Goal: Navigation & Orientation: Find specific page/section

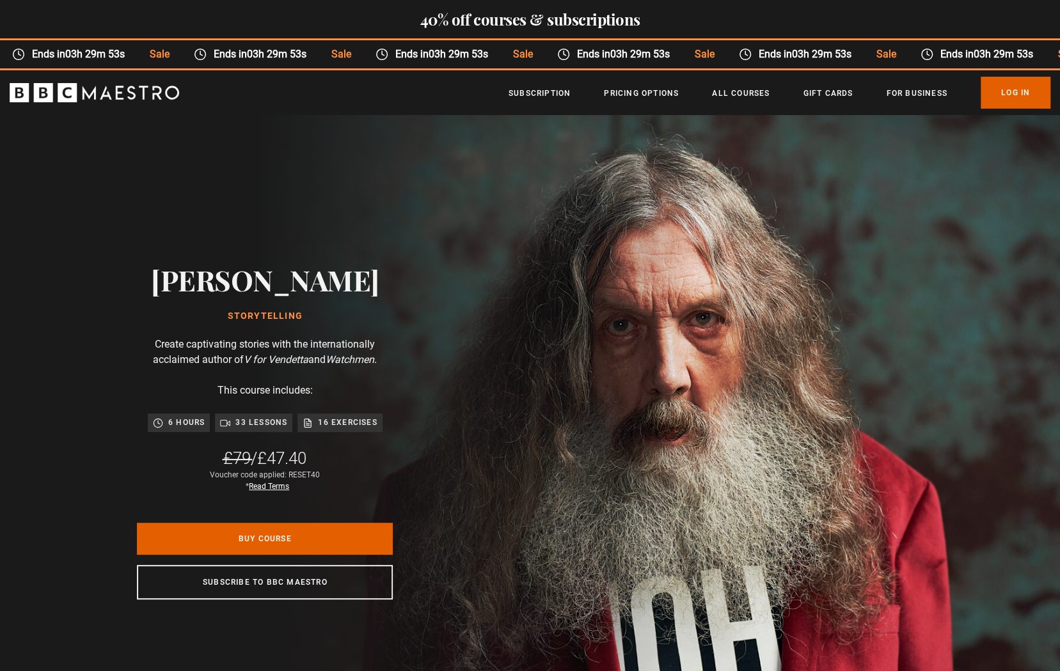
scroll to position [0, 335]
click at [746, 93] on link "All Courses" at bounding box center [741, 93] width 58 height 13
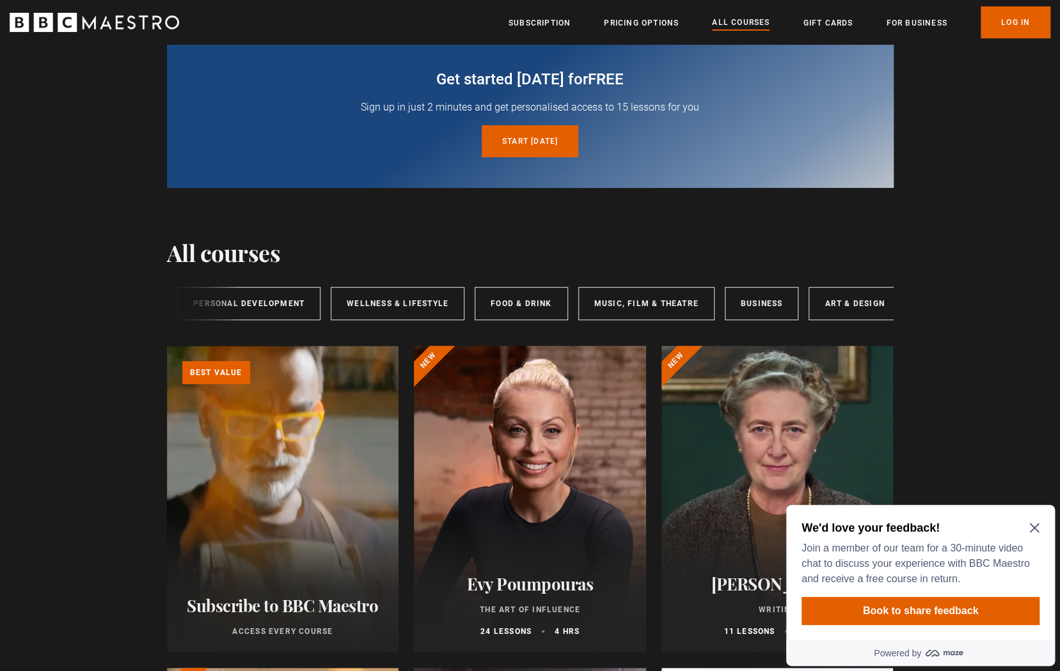
scroll to position [0, 208]
click at [829, 302] on link "Art & Design" at bounding box center [846, 303] width 91 height 33
